Goal: Transaction & Acquisition: Subscribe to service/newsletter

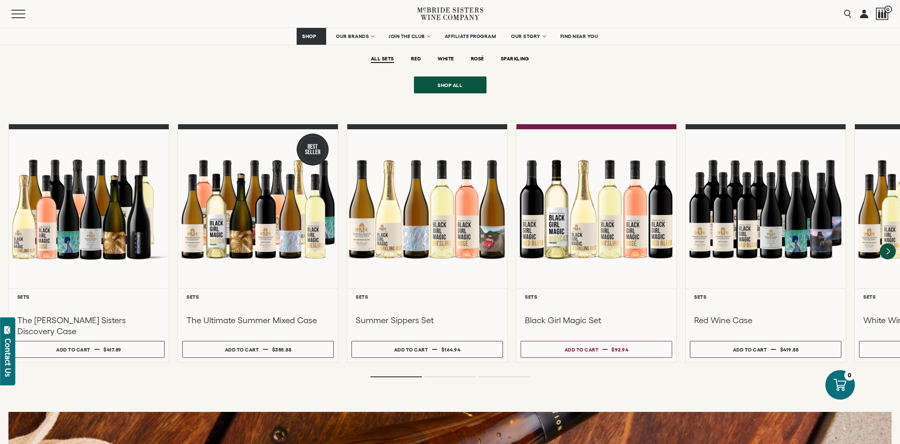
click at [515, 89] on div "Sets You'll Love ALL SETS RED [PERSON_NAME][GEOGRAPHIC_DATA]" at bounding box center [450, 198] width 900 height 360
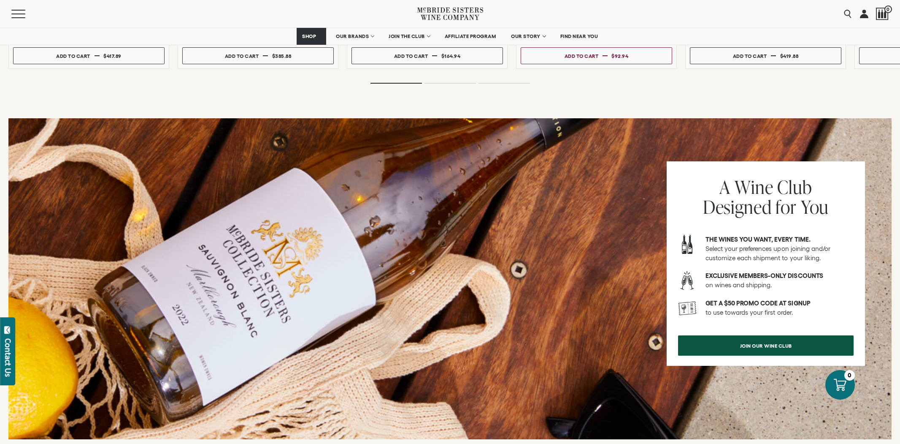
scroll to position [974, 0]
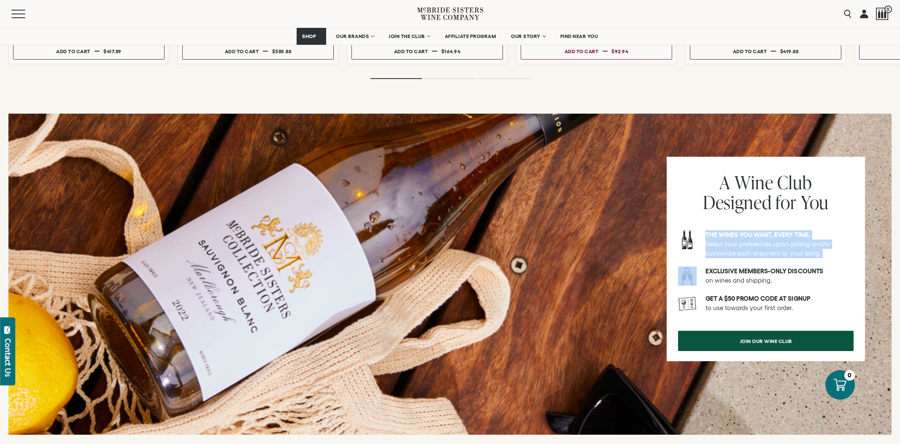
drag, startPoint x: 700, startPoint y: 211, endPoint x: 814, endPoint y: 247, distance: 119.1
click at [814, 247] on div "A Wine Club Designed for You The wines you want, every time. Select your prefer…" at bounding box center [766, 259] width 198 height 204
drag, startPoint x: 733, startPoint y: 267, endPoint x: 702, endPoint y: 260, distance: 31.7
click at [731, 267] on p "Exclusive members-only discounts on wines and shipping." at bounding box center [780, 275] width 148 height 19
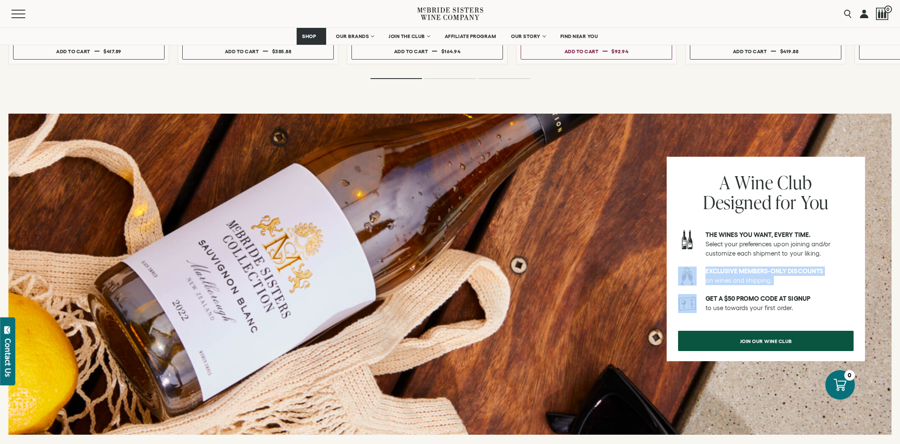
drag, startPoint x: 702, startPoint y: 259, endPoint x: 800, endPoint y: 282, distance: 100.6
click at [800, 282] on div "A Wine Club Designed for You The wines you want, every time. Select your prefer…" at bounding box center [766, 259] width 198 height 204
click at [742, 294] on p "GET A $50 PROMO CODE AT SIGNUP to use towards your first order." at bounding box center [780, 303] width 148 height 19
drag, startPoint x: 694, startPoint y: 285, endPoint x: 803, endPoint y: 294, distance: 109.2
click at [803, 294] on div "GET A $50 PROMO CODE AT SIGNUP to use towards your first order." at bounding box center [766, 303] width 176 height 19
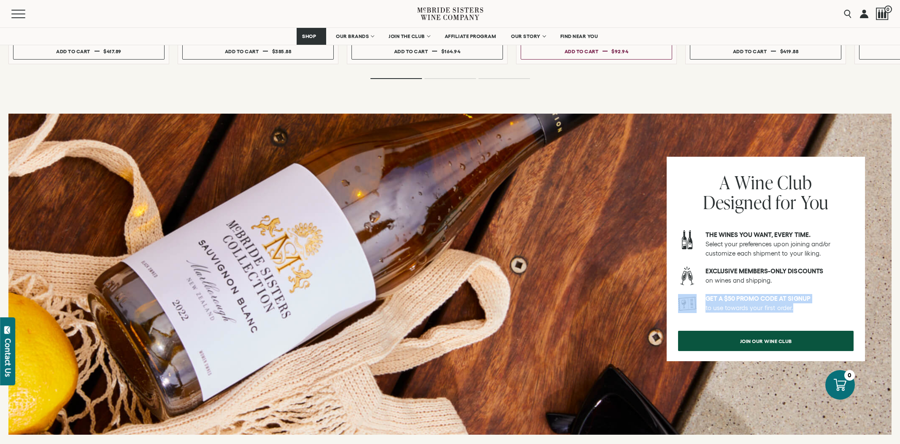
click at [803, 294] on p "GET A $50 PROMO CODE AT SIGNUP to use towards your first order." at bounding box center [780, 303] width 148 height 19
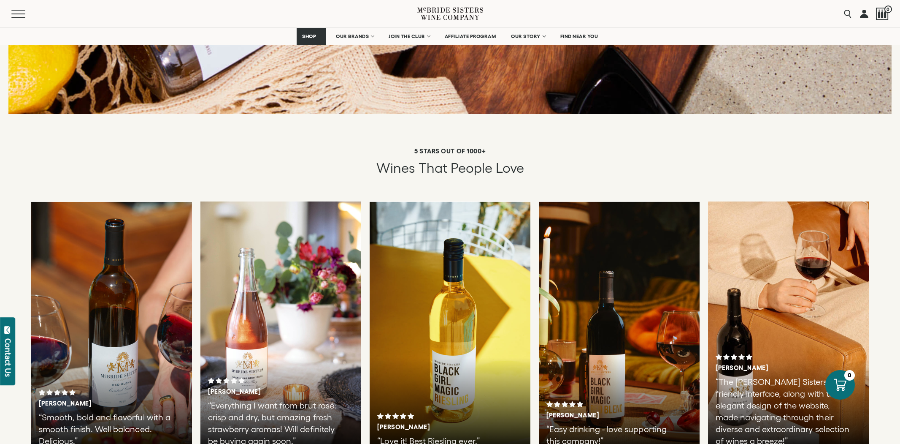
scroll to position [1296, 0]
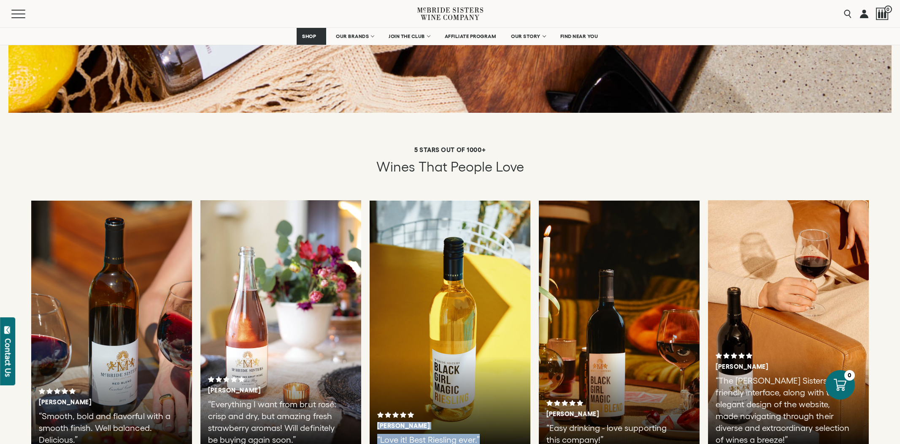
drag, startPoint x: 559, startPoint y: 241, endPoint x: 446, endPoint y: 228, distance: 113.0
click at [487, 239] on div "Tiesha B. “Smooth, bold and flavorful with a smooth finish. Well balanced. Deli…" at bounding box center [450, 326] width 900 height 253
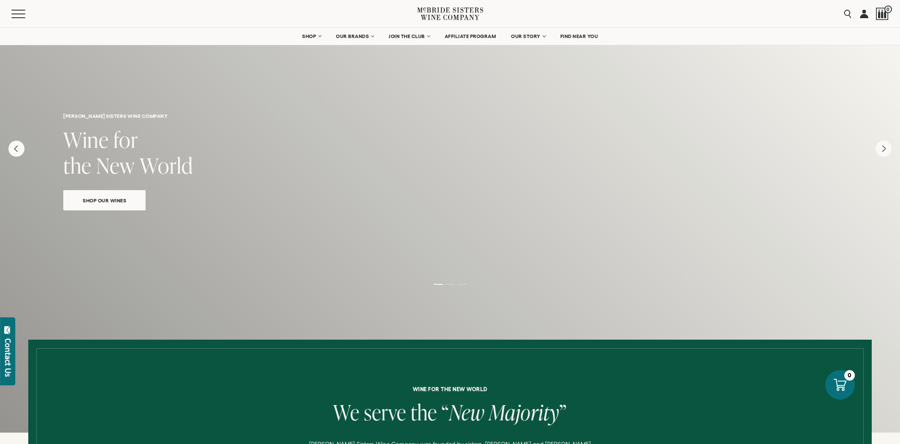
scroll to position [2, 0]
